Goal: Task Accomplishment & Management: Manage account settings

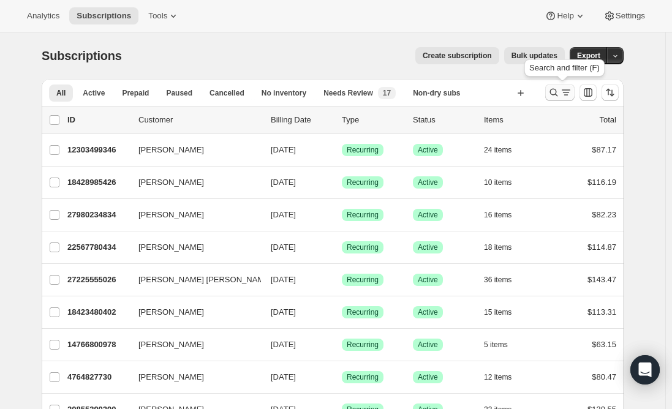
click at [560, 87] on icon "Search and filter results" at bounding box center [554, 92] width 12 height 12
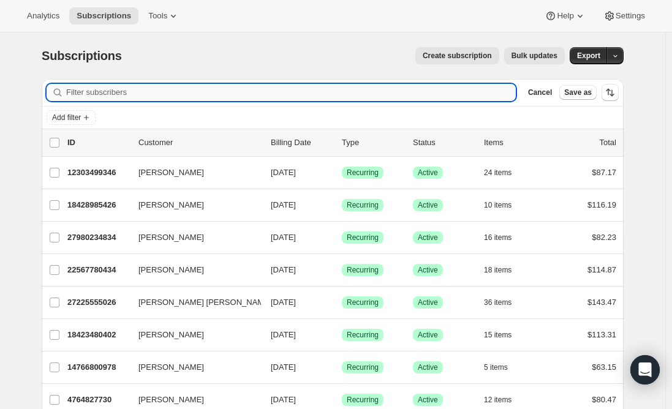
click at [170, 88] on input "Filter subscribers" at bounding box center [291, 92] width 450 height 17
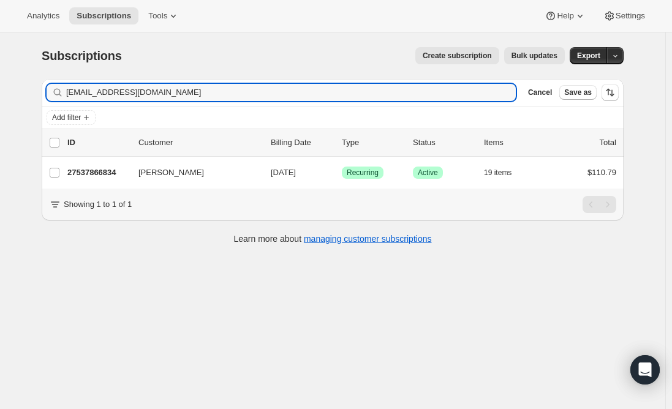
type input "itssully@gmail.com"
drag, startPoint x: 187, startPoint y: 91, endPoint x: 40, endPoint y: 91, distance: 146.5
click at [40, 91] on div "Filter subscribers itssully@gmail.com Clear Cancel Save as Add filter 0 selecte…" at bounding box center [328, 163] width 592 height 188
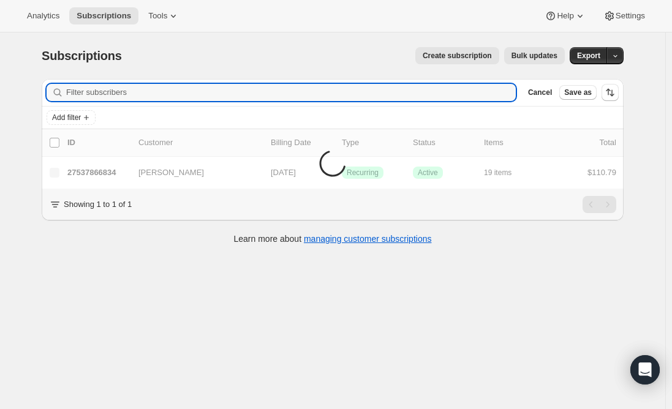
paste input "alisha.cargill@gmail.com"
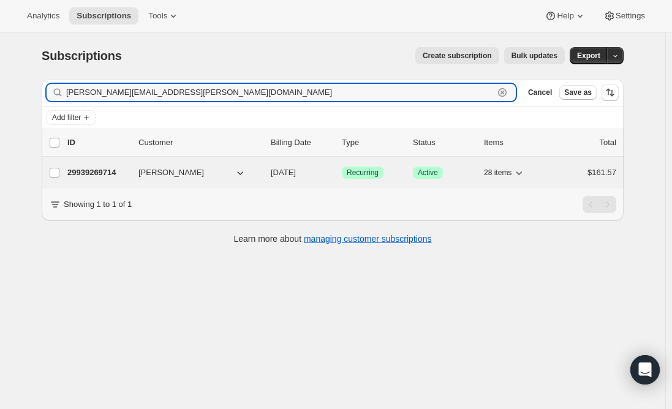
type input "alisha.cargill@gmail.com"
click at [96, 175] on p "29939269714" at bounding box center [97, 173] width 61 height 12
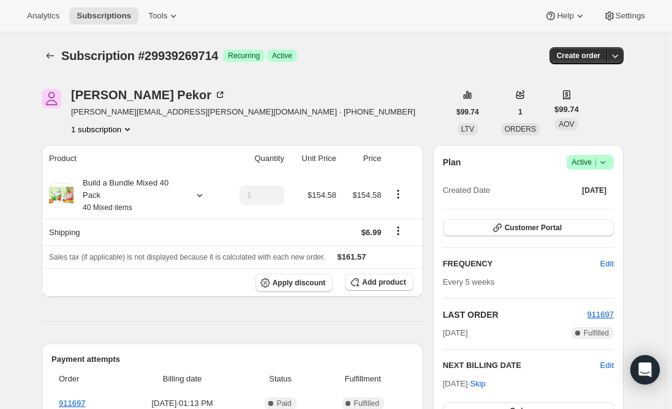
click at [577, 161] on span "Active |" at bounding box center [590, 162] width 37 height 12
click at [582, 203] on span "Cancel subscription" at bounding box center [594, 207] width 69 height 9
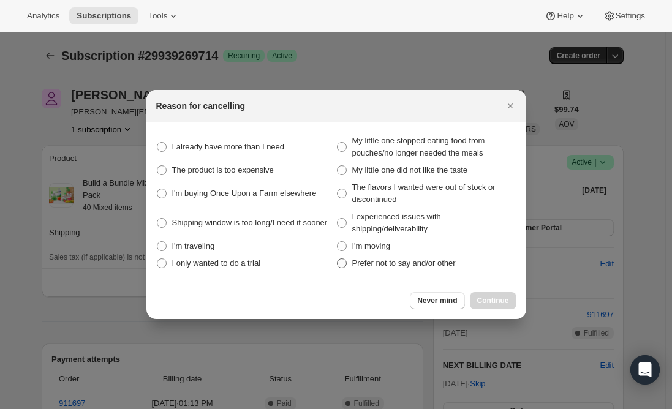
click at [346, 265] on span ":rbs:" at bounding box center [342, 264] width 10 height 10
click at [338, 259] on other "Prefer not to say and/or other" at bounding box center [337, 259] width 1 height 1
radio other "true"
click at [499, 303] on span "Continue" at bounding box center [493, 301] width 32 height 10
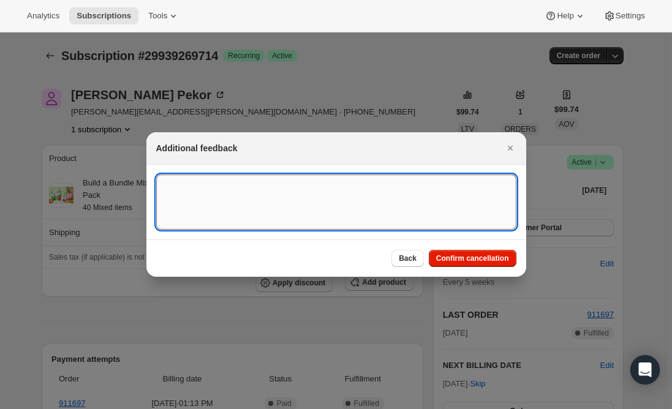
click at [222, 188] on textarea ":rbs:" at bounding box center [336, 202] width 360 height 55
type textarea "Canceled per req."
click at [469, 253] on button "Confirm cancellation" at bounding box center [473, 258] width 88 height 17
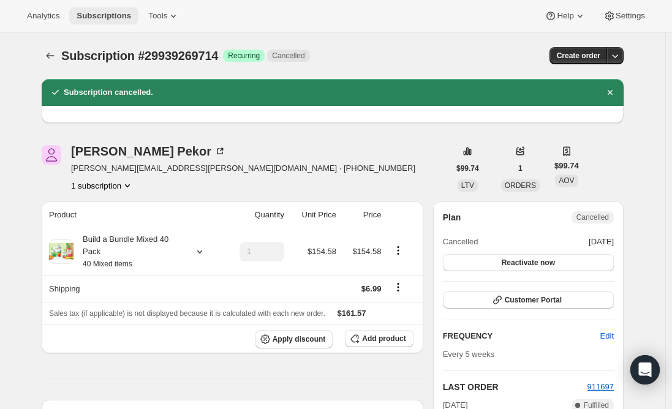
click at [83, 15] on span "Subscriptions" at bounding box center [104, 16] width 55 height 10
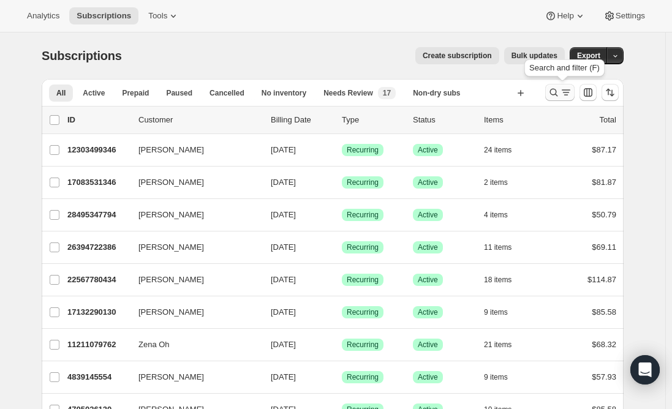
click at [560, 91] on icon "Search and filter results" at bounding box center [554, 92] width 12 height 12
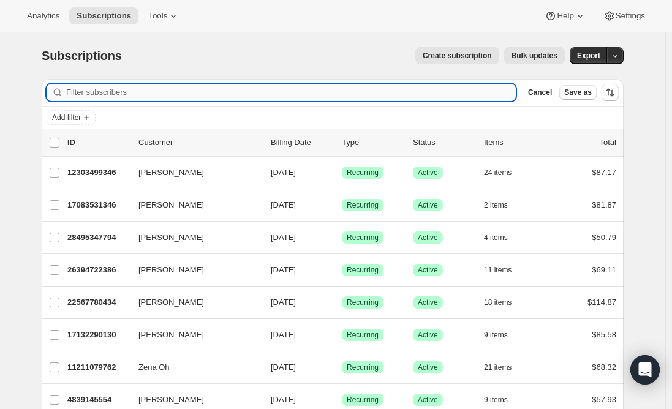
click at [154, 93] on input "Filter subscribers" at bounding box center [291, 92] width 450 height 17
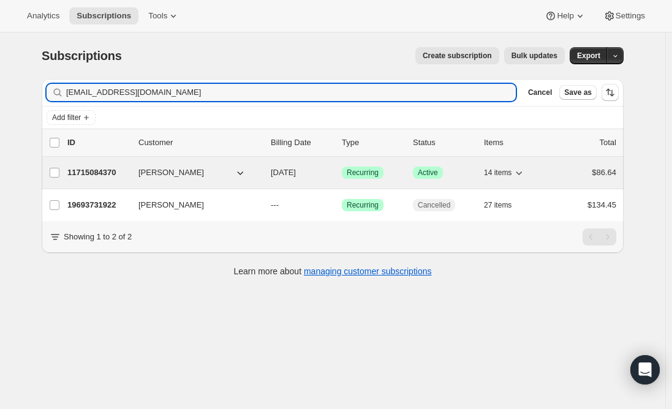
type input "rsdrake@austin.rr.com"
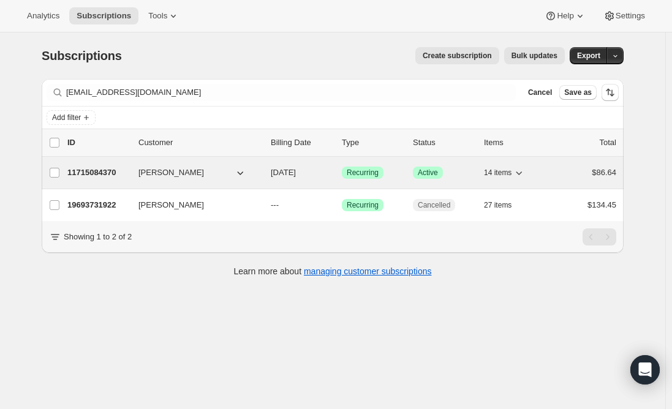
click at [108, 172] on p "11715084370" at bounding box center [97, 173] width 61 height 12
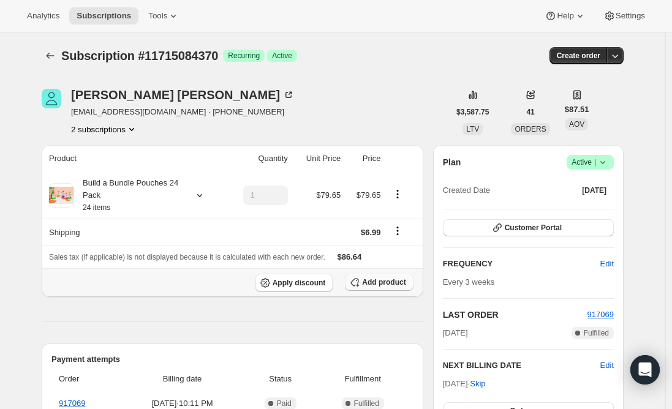
click at [438, 0] on html "Analytics Subscriptions Tools Help Settings Skip to content Subscription #11715…" at bounding box center [336, 204] width 672 height 409
click at [383, 278] on span "Add product" at bounding box center [384, 283] width 44 height 10
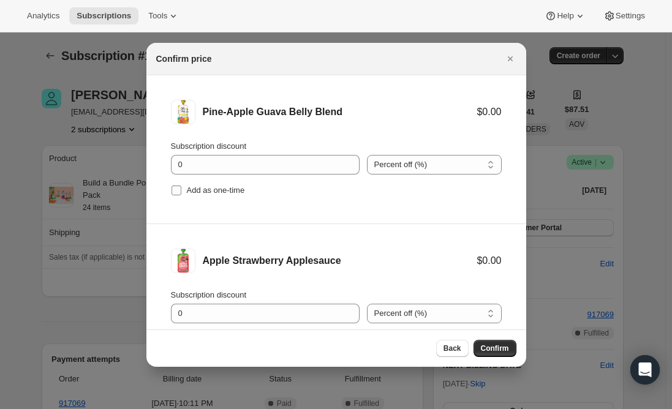
click at [173, 191] on input "Add as one-time" at bounding box center [177, 191] width 10 height 10
checkbox input "true"
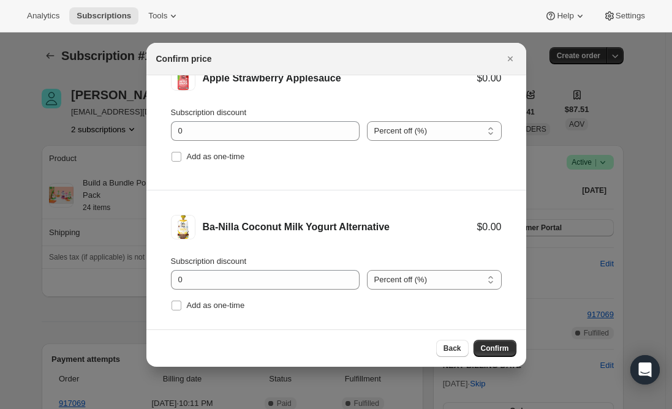
scroll to position [184, 0]
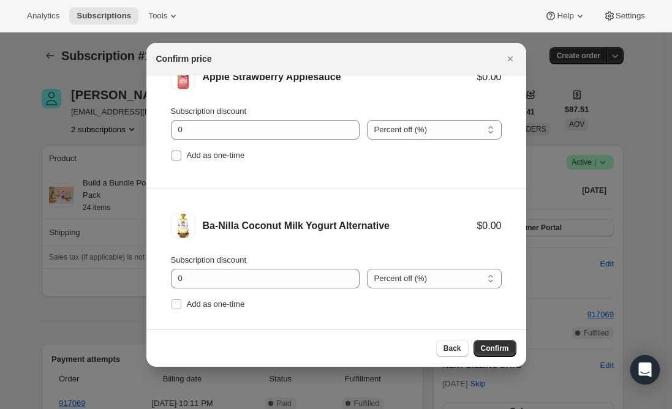
click at [180, 161] on label "Add as one-time" at bounding box center [208, 155] width 74 height 17
click at [180, 161] on input "Add as one-time" at bounding box center [177, 156] width 10 height 10
checkbox input "true"
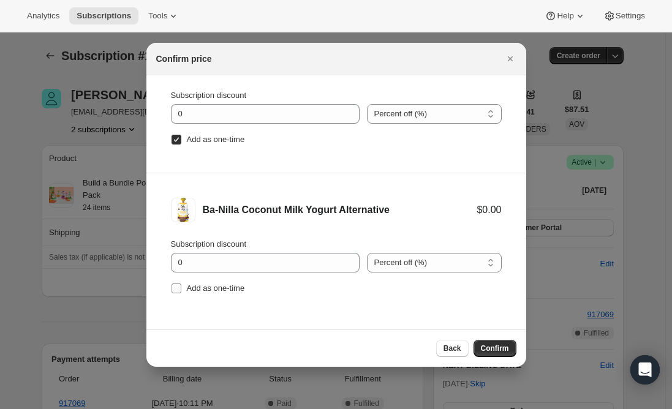
drag, startPoint x: 178, startPoint y: 288, endPoint x: 188, endPoint y: 295, distance: 11.8
click at [178, 289] on input "Add as one-time" at bounding box center [177, 289] width 10 height 10
checkbox input "true"
click at [502, 351] on span "Confirm" at bounding box center [495, 349] width 28 height 10
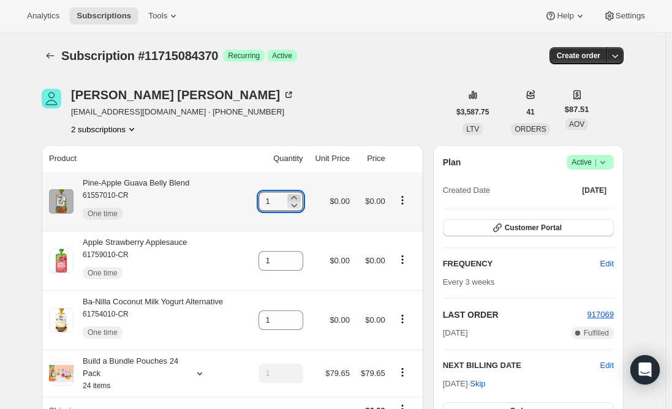
click at [297, 197] on icon at bounding box center [294, 198] width 12 height 12
type input "2"
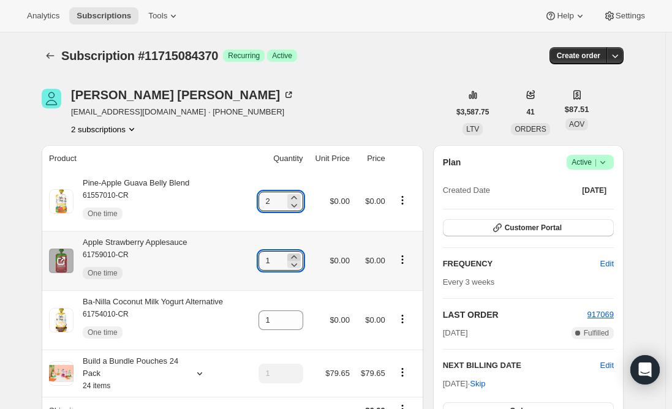
click at [297, 256] on icon at bounding box center [294, 257] width 6 height 3
type input "2"
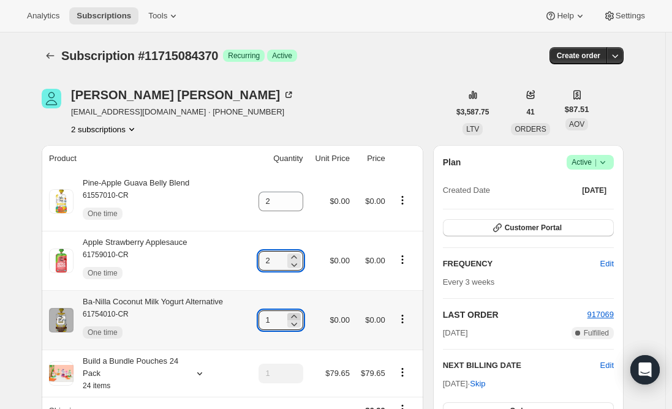
click at [298, 313] on icon at bounding box center [294, 317] width 12 height 12
type input "2"
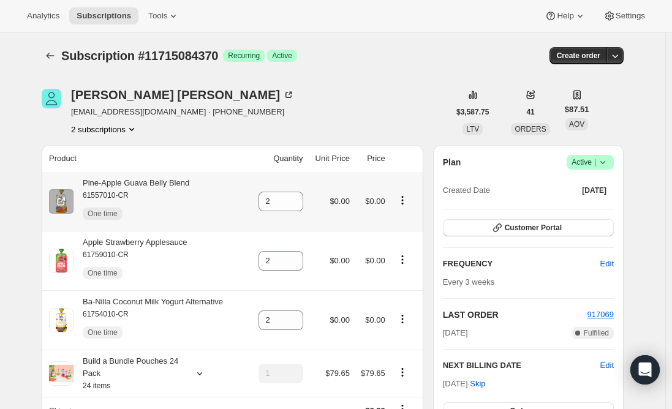
click at [177, 184] on div "Pine-Apple Guava Belly Blend 61557010-CR One time" at bounding box center [132, 201] width 116 height 49
copy div "Pine-Apple Guava Belly Blend"
click at [161, 243] on div "Apple Strawberry Applesauce 61759010-CR One time" at bounding box center [131, 261] width 114 height 49
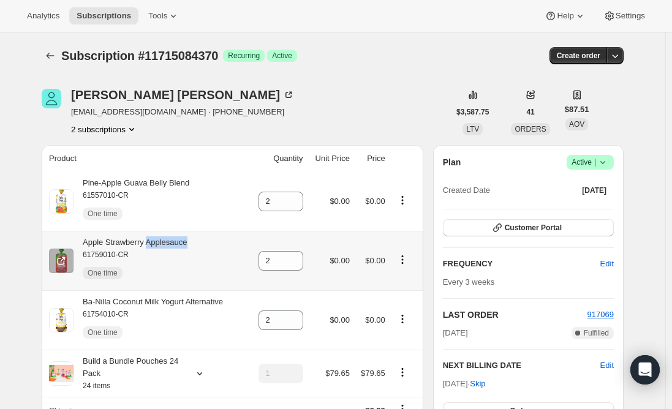
click at [161, 243] on div "Apple Strawberry Applesauce 61759010-CR One time" at bounding box center [131, 261] width 114 height 49
copy div "Apple Strawberry Applesauce"
click at [180, 303] on div "Ba-Nilla Coconut Milk Yogurt Alternative 61754010-CR One time" at bounding box center [149, 320] width 150 height 49
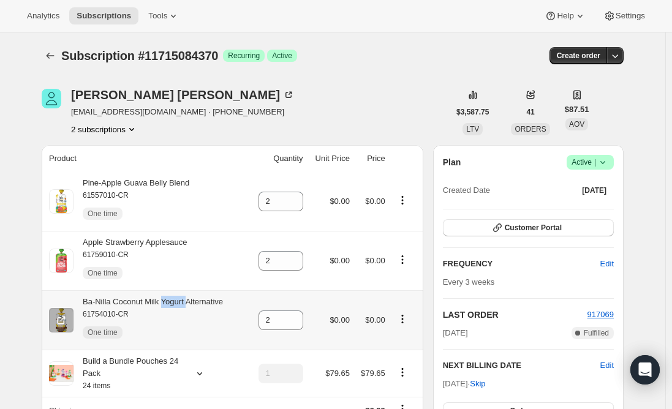
click at [180, 303] on div "Ba-Nilla Coconut Milk Yogurt Alternative 61754010-CR One time" at bounding box center [149, 320] width 150 height 49
copy div "Ba-Nilla Coconut Milk Yogurt Alternative"
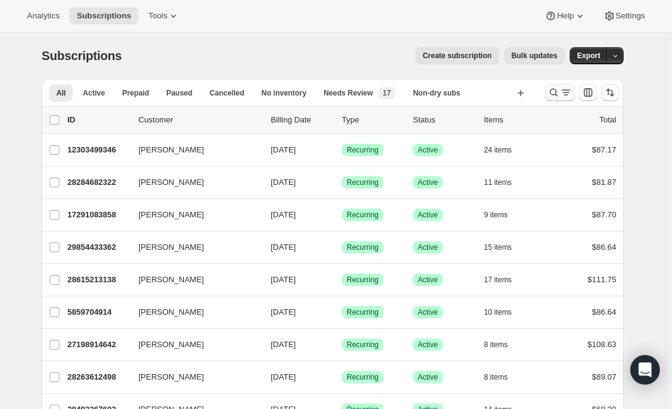
click at [557, 97] on icon "Search and filter results" at bounding box center [554, 92] width 12 height 12
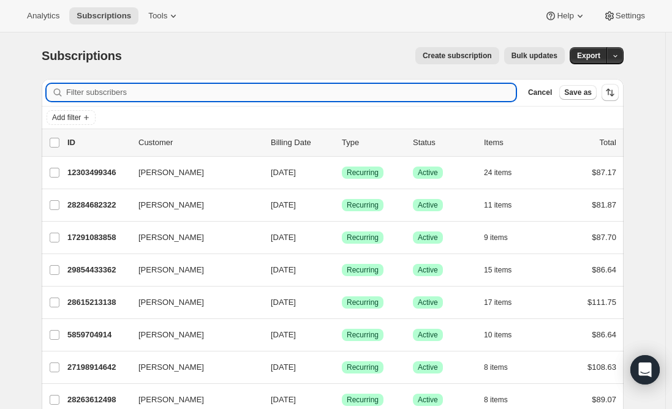
click at [249, 93] on input "Filter subscribers" at bounding box center [291, 92] width 450 height 17
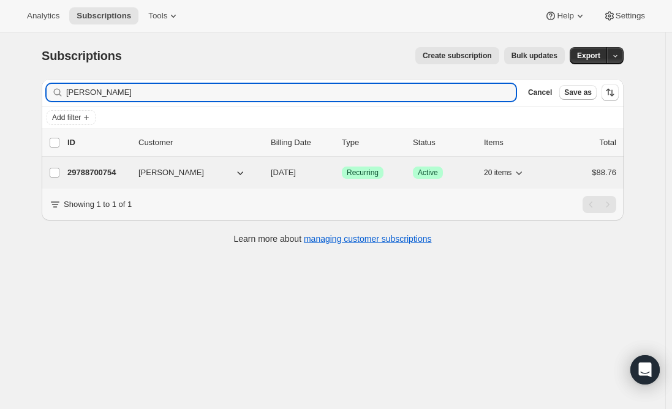
type input "[PERSON_NAME]"
click at [102, 170] on p "29788700754" at bounding box center [97, 173] width 61 height 12
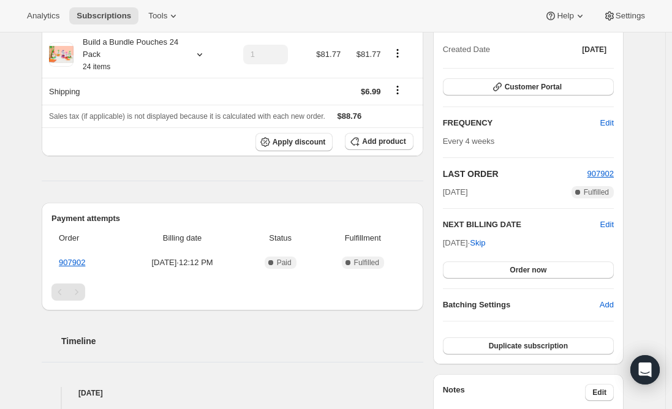
scroll to position [61, 0]
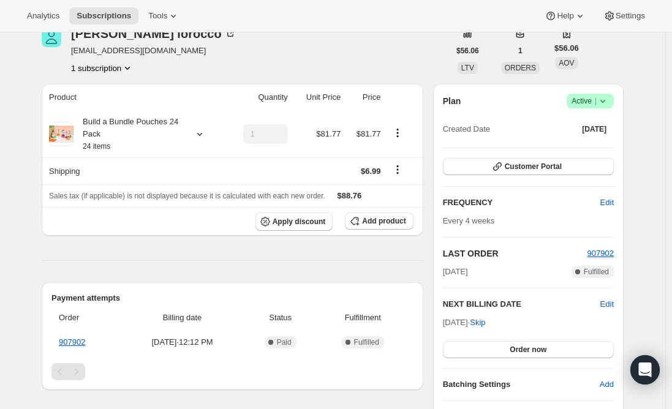
click at [158, 51] on span "[EMAIL_ADDRESS][DOMAIN_NAME]" at bounding box center [153, 51] width 165 height 12
copy span "[EMAIL_ADDRESS][DOMAIN_NAME]"
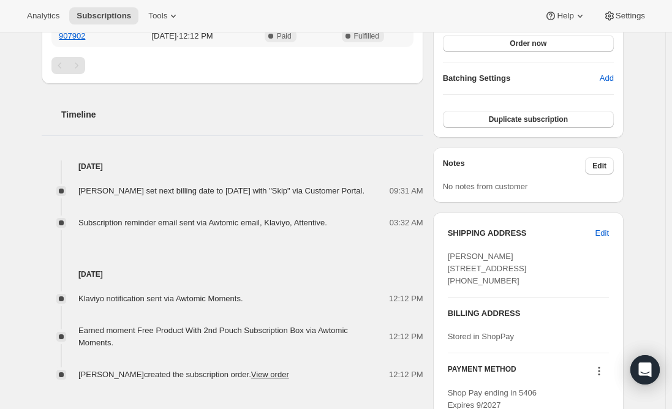
scroll to position [0, 0]
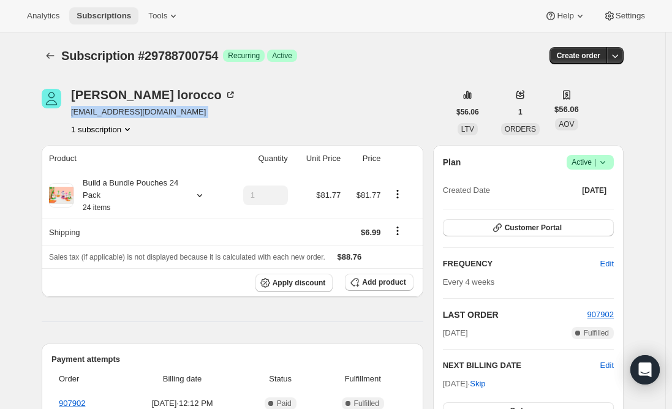
click at [101, 18] on span "Subscriptions" at bounding box center [104, 16] width 55 height 10
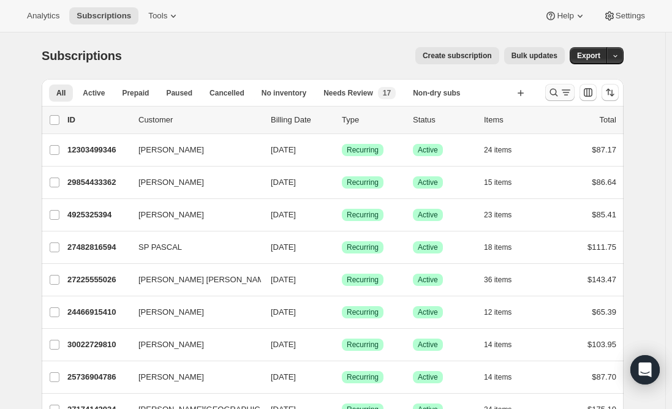
click at [557, 90] on icon "Search and filter results" at bounding box center [554, 92] width 12 height 12
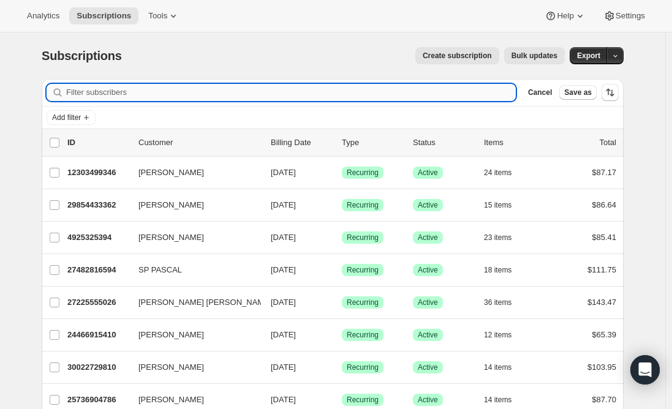
click at [336, 90] on input "Filter subscribers" at bounding box center [291, 92] width 450 height 17
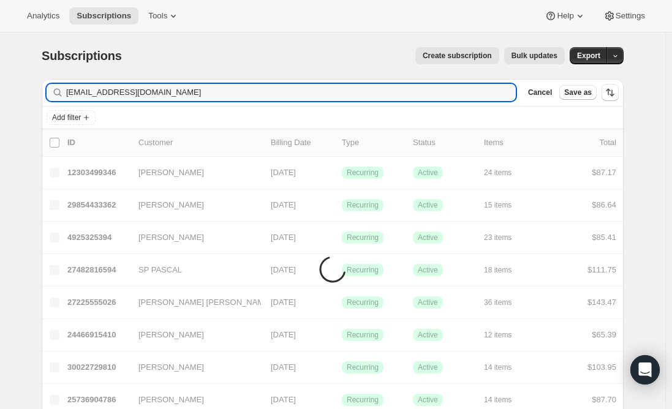
type input "[EMAIL_ADDRESS][DOMAIN_NAME]"
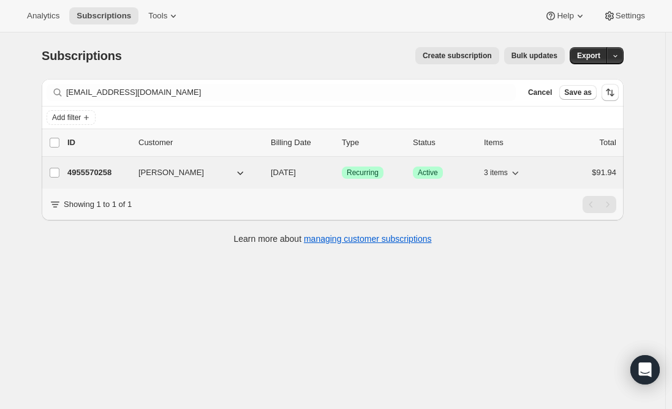
click at [100, 169] on p "4955570258" at bounding box center [97, 173] width 61 height 12
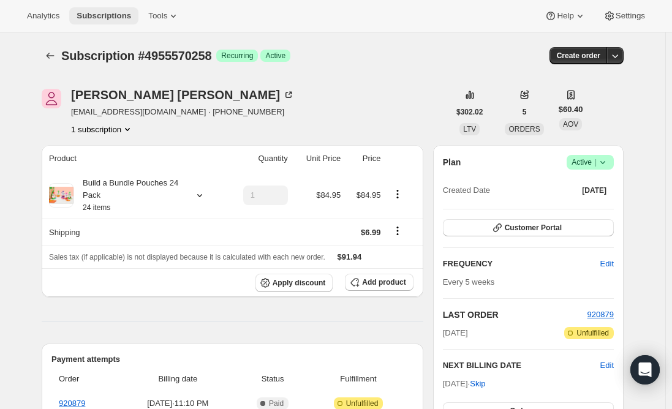
click at [94, 18] on span "Subscriptions" at bounding box center [104, 16] width 55 height 10
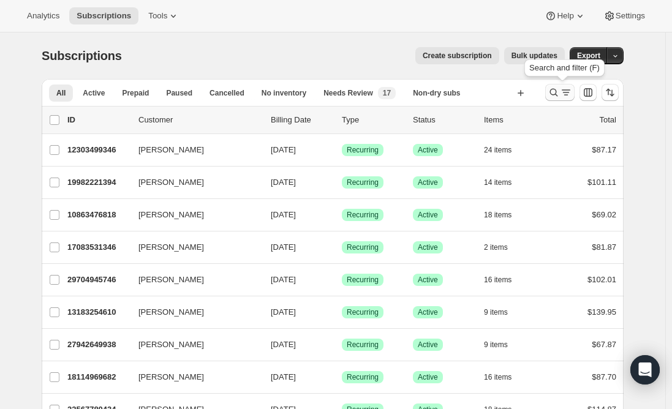
click at [553, 91] on icon "Search and filter results" at bounding box center [554, 93] width 8 height 8
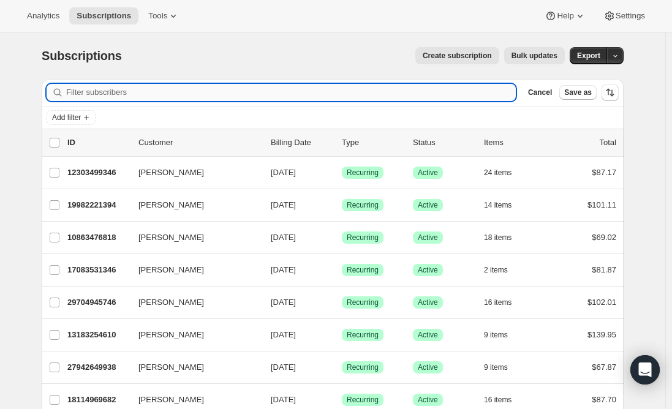
click at [247, 93] on input "Filter subscribers" at bounding box center [291, 92] width 450 height 17
paste input "[EMAIL_ADDRESS][DOMAIN_NAME]"
type input "[EMAIL_ADDRESS][DOMAIN_NAME]"
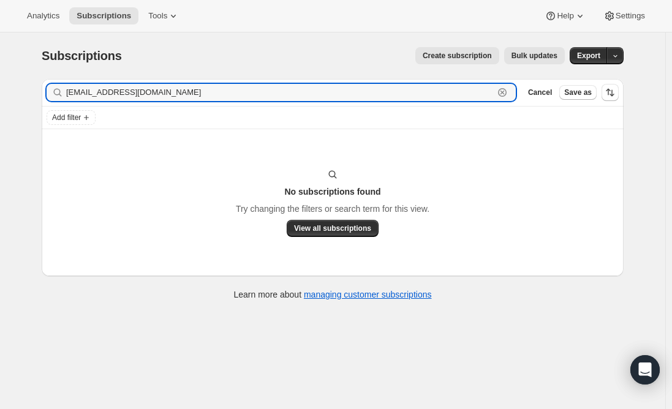
drag, startPoint x: 178, startPoint y: 89, endPoint x: 15, endPoint y: 89, distance: 163.0
click at [15, 89] on div "Subscriptions. This page is ready Subscriptions Create subscription Bulk update…" at bounding box center [333, 236] width 666 height 409
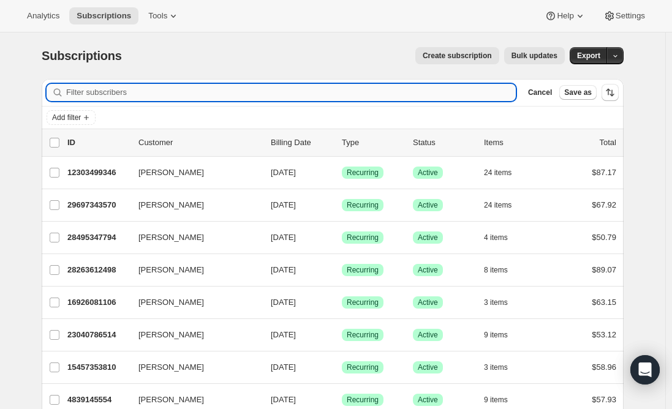
click at [191, 96] on input "Filter subscribers" at bounding box center [291, 92] width 450 height 17
paste input "[EMAIL_ADDRESS][DOMAIN_NAME]"
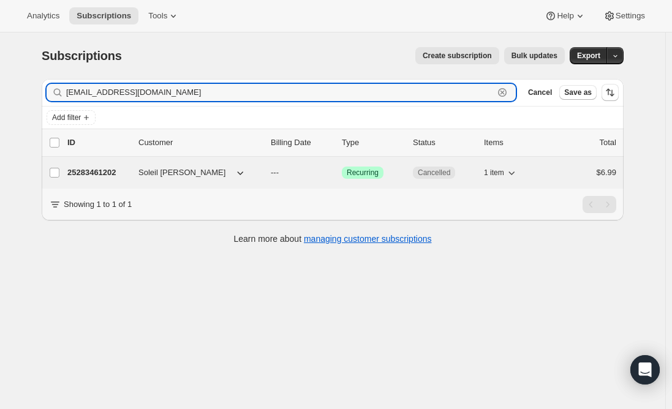
type input "[EMAIL_ADDRESS][DOMAIN_NAME]"
click at [97, 171] on p "25283461202" at bounding box center [97, 173] width 61 height 12
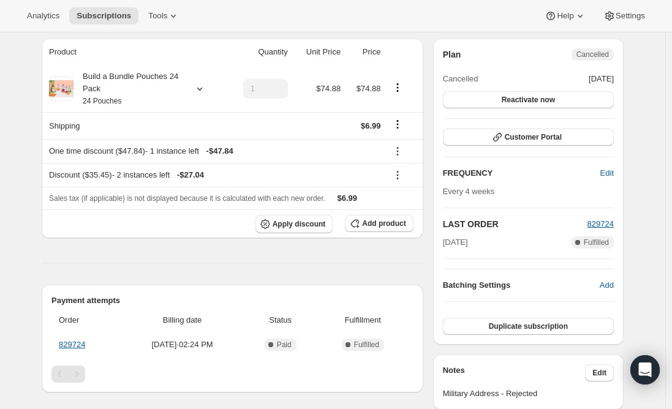
scroll to position [86, 0]
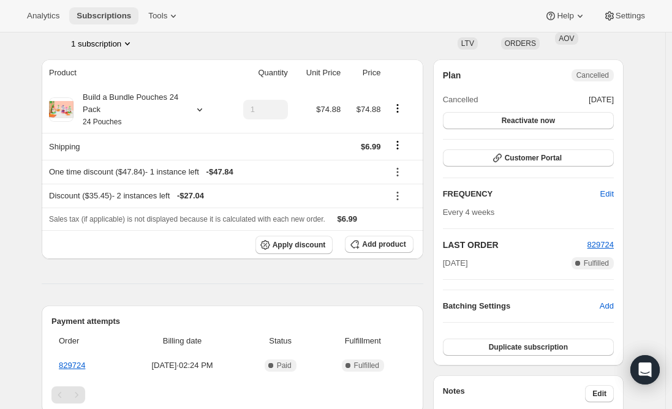
click at [88, 13] on span "Subscriptions" at bounding box center [104, 16] width 55 height 10
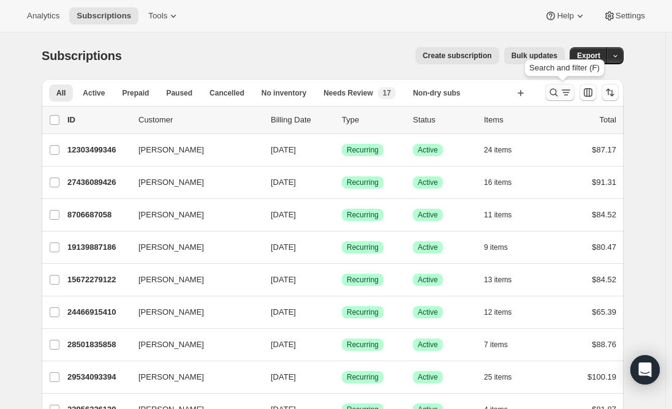
click at [558, 94] on icon "Search and filter results" at bounding box center [554, 93] width 8 height 8
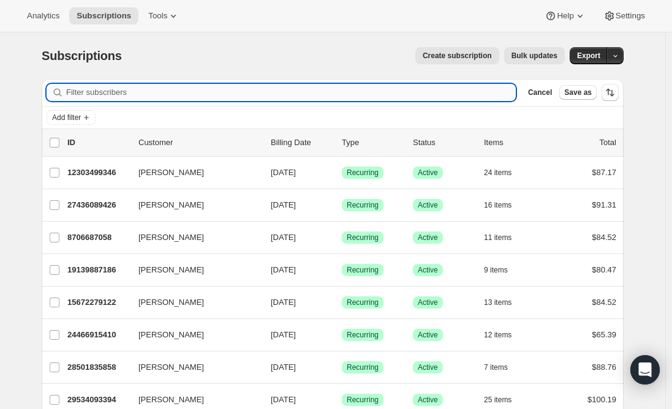
click at [188, 88] on input "Filter subscribers" at bounding box center [291, 92] width 450 height 17
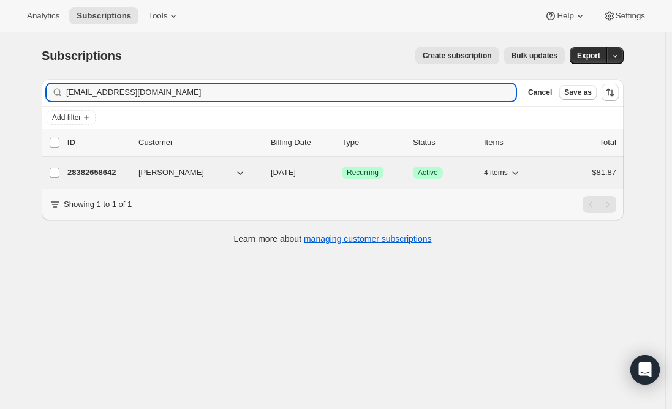
type input "[EMAIL_ADDRESS][DOMAIN_NAME]"
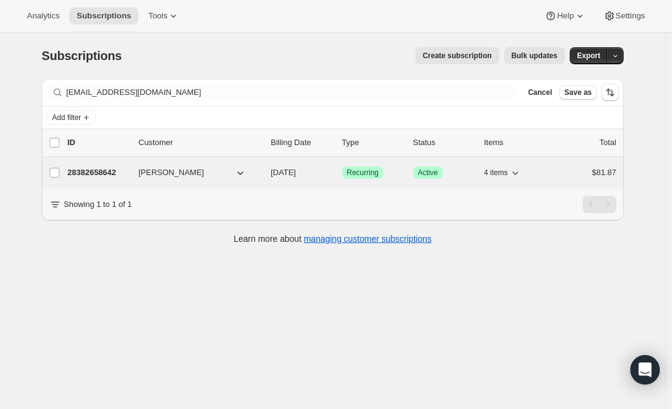
click at [88, 174] on p "28382658642" at bounding box center [97, 173] width 61 height 12
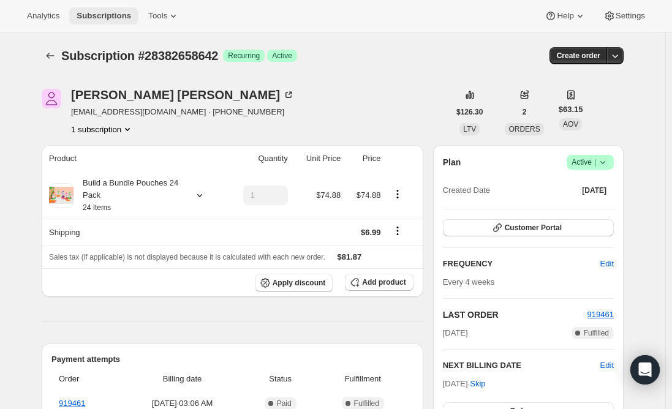
click at [90, 16] on span "Subscriptions" at bounding box center [104, 16] width 55 height 10
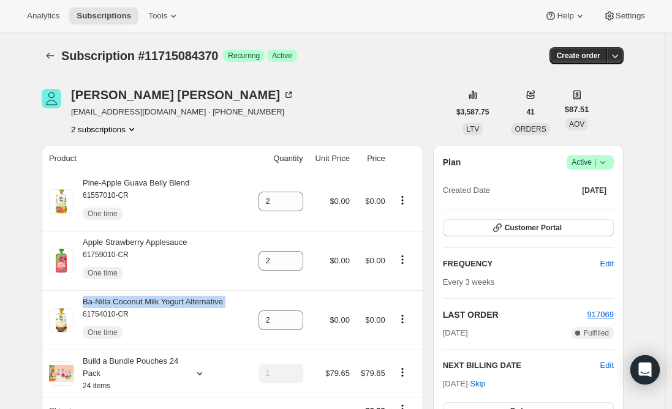
click at [110, 12] on span "Subscriptions" at bounding box center [104, 16] width 55 height 10
